Goal: Task Accomplishment & Management: Complete application form

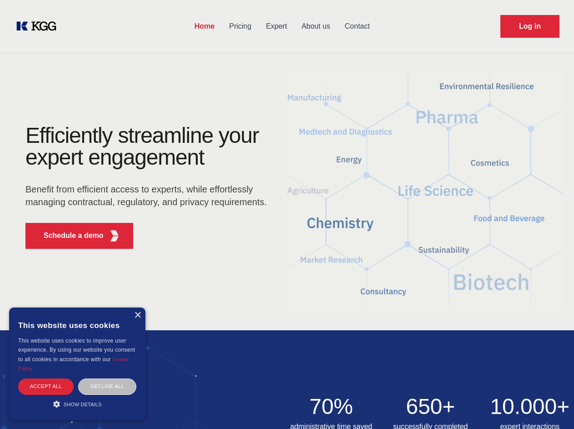
click at [287, 214] on div "Efficiently streamline your expert engagement Benefit from efficient access to …" at bounding box center [149, 190] width 276 height 131
click at [68, 235] on p "Schedule a demo" at bounding box center [74, 235] width 60 height 11
click at [137, 315] on div "× This website uses cookies This website uses cookies to improve user experienc…" at bounding box center [77, 363] width 136 height 112
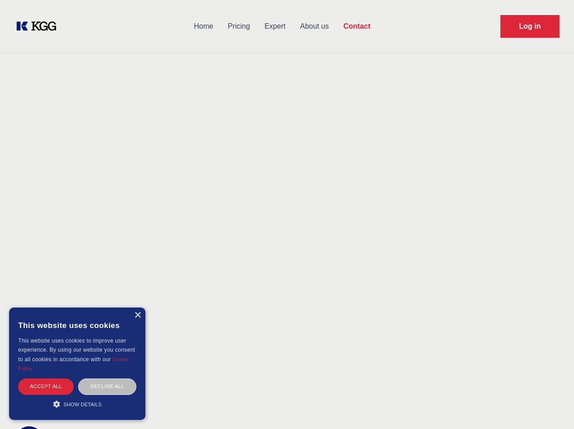
click at [46, 386] on div "Accept all" at bounding box center [45, 386] width 55 height 16
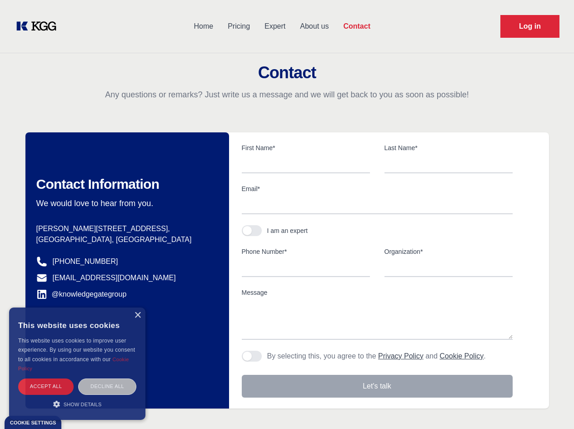
click at [107, 386] on div "Decline all" at bounding box center [107, 386] width 58 height 16
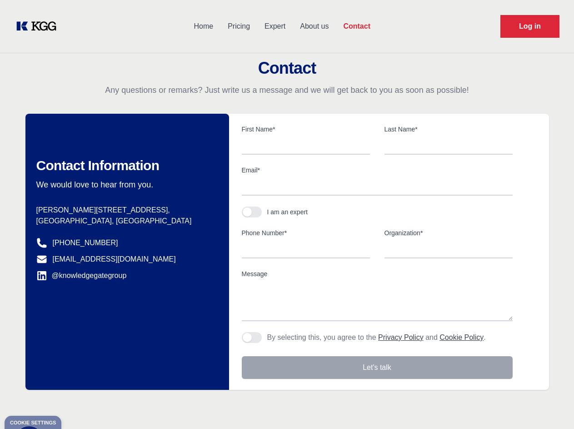
click at [77, 404] on main "Contact Any questions or remarks? Just write us a message and we will get back …" at bounding box center [287, 236] width 574 height 473
